Goal: Information Seeking & Learning: Find specific fact

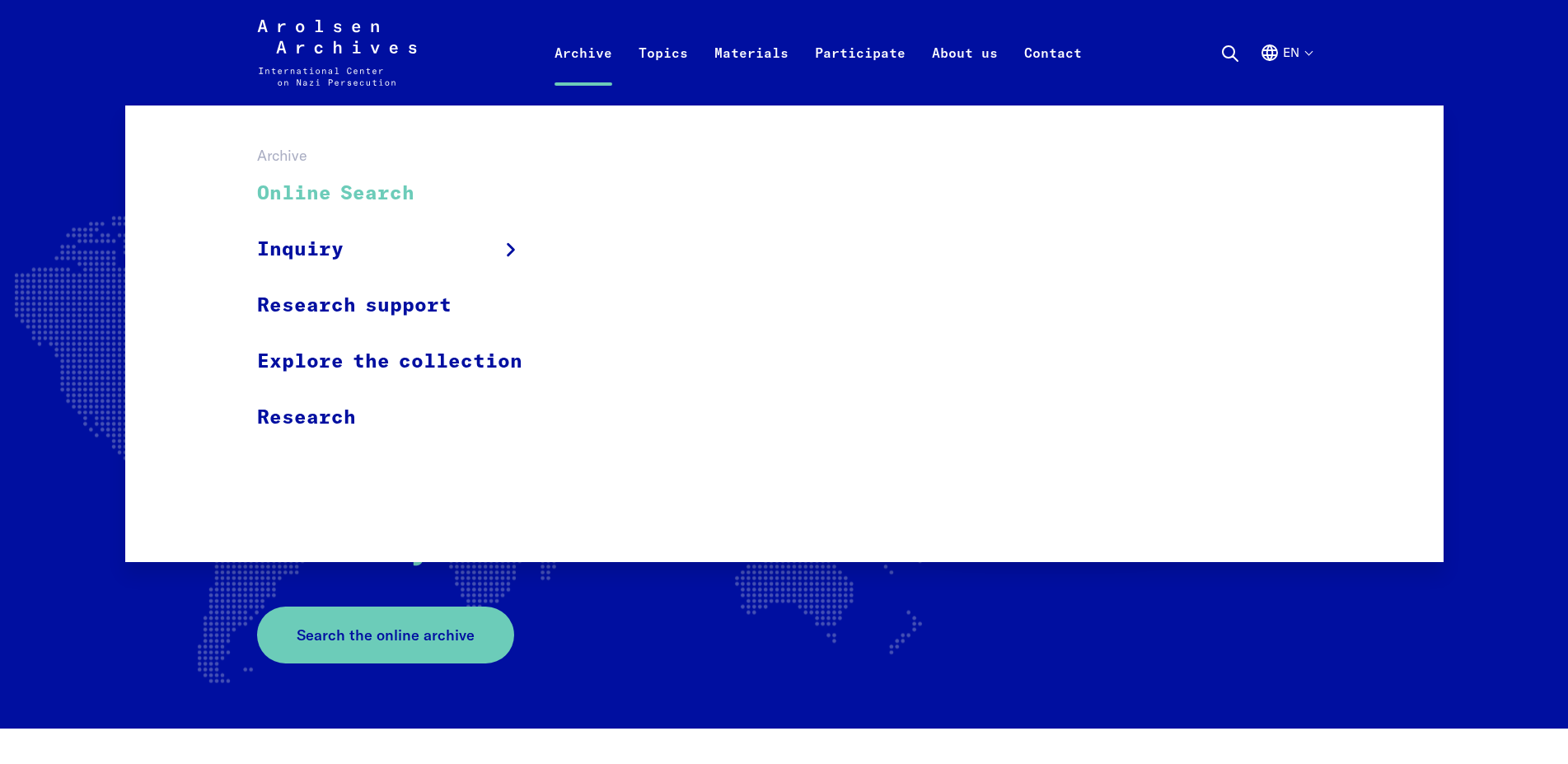
drag, startPoint x: 306, startPoint y: 191, endPoint x: 319, endPoint y: 198, distance: 14.8
click at [307, 190] on link "Online Search" at bounding box center [400, 193] width 287 height 55
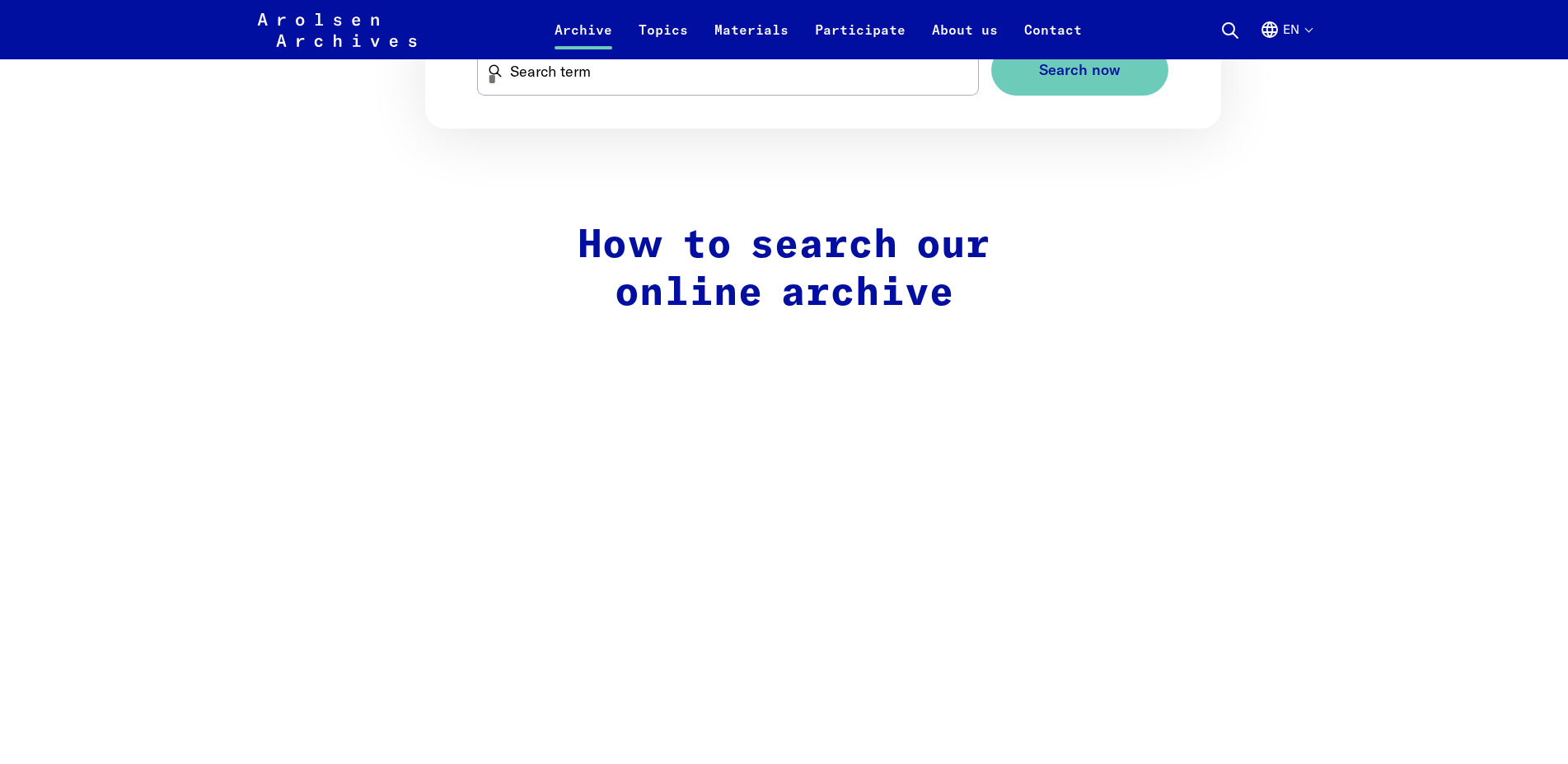
scroll to position [1092, 0]
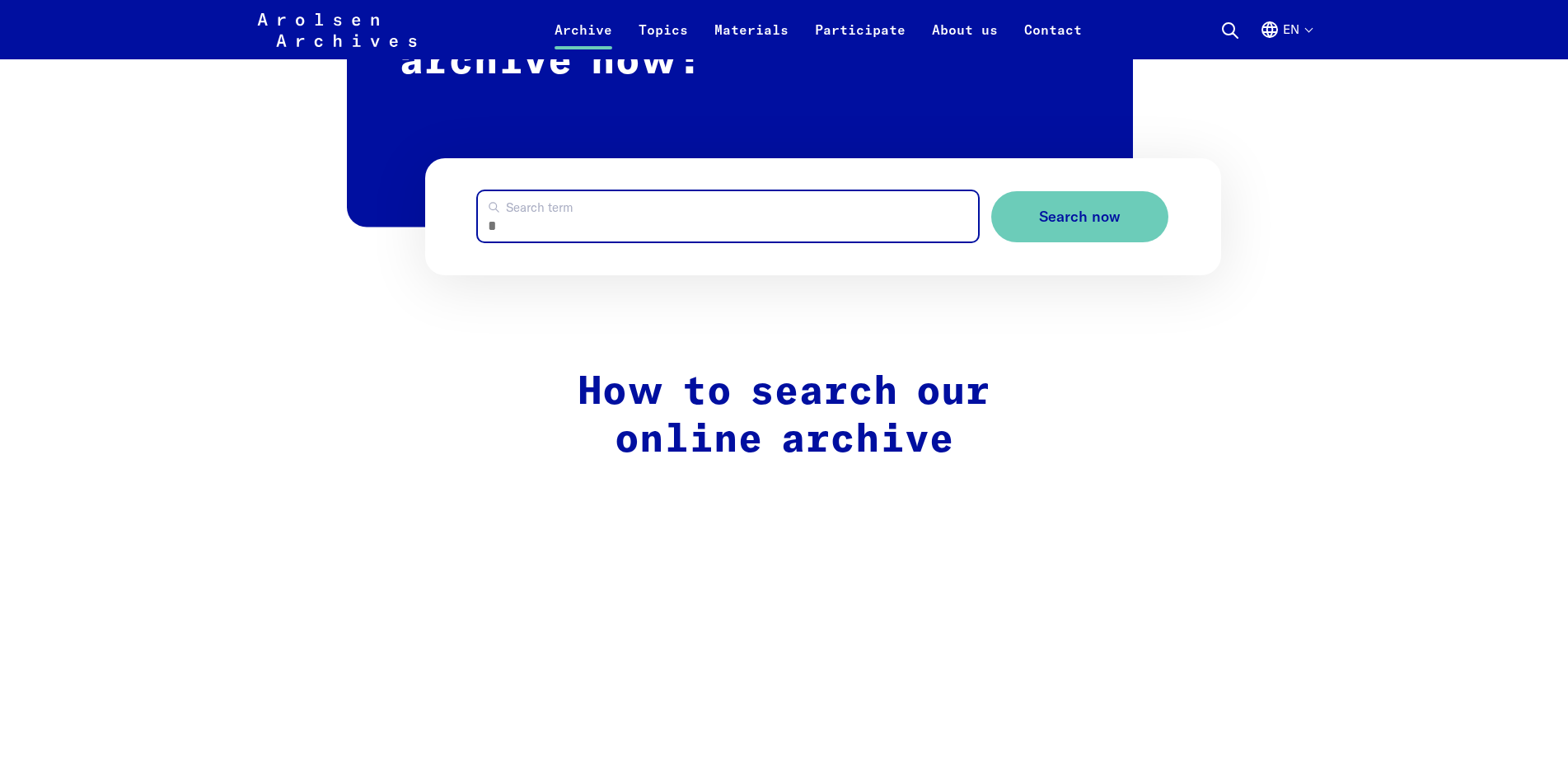
click at [734, 234] on input "Search term" at bounding box center [728, 216] width 501 height 51
type input "*"
type input "******"
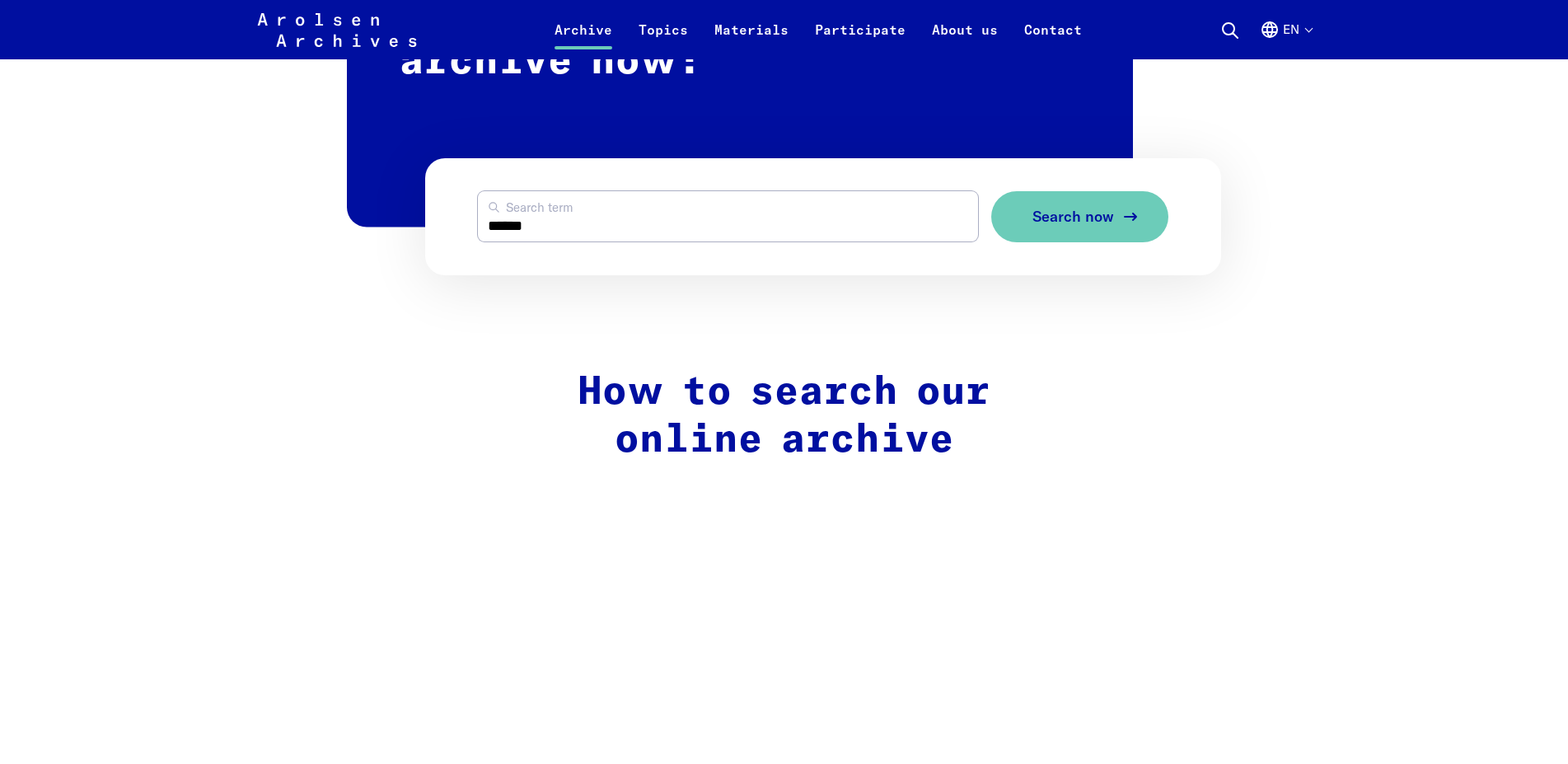
click at [1080, 200] on button "Search now" at bounding box center [1080, 216] width 177 height 51
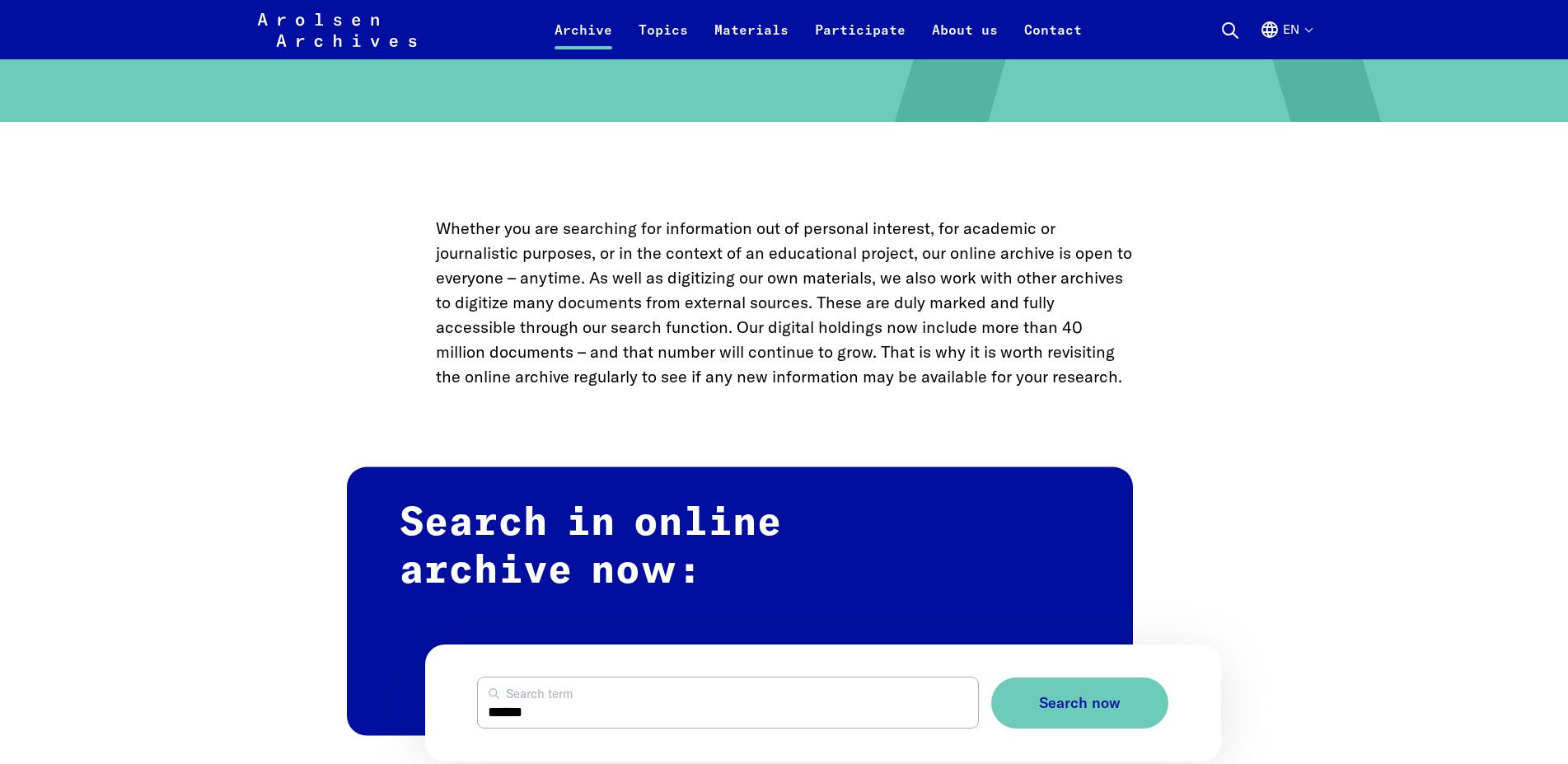
scroll to position [336, 0]
